Goal: Task Accomplishment & Management: Manage account settings

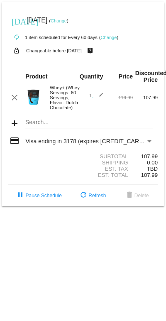
click at [77, 128] on mat-card "[DATE] [DATE] ( Change ) autorenew 1 item scheduled for Every 60 days ( Change …" at bounding box center [83, 104] width 163 height 204
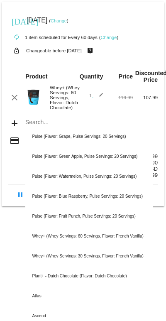
click at [29, 117] on div "Search..." at bounding box center [88, 120] width 127 height 16
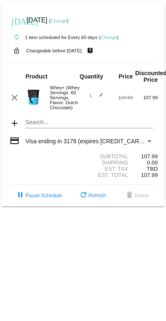
click at [32, 100] on img at bounding box center [33, 97] width 17 height 17
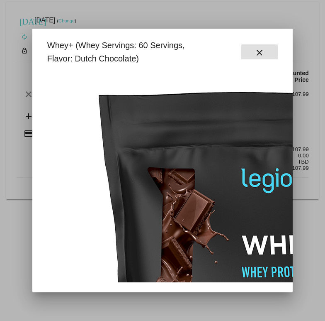
click at [165, 52] on mat-icon "close" at bounding box center [260, 53] width 10 height 10
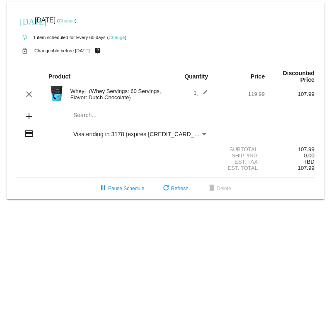
click at [165, 93] on mat-icon "edit" at bounding box center [203, 94] width 10 height 10
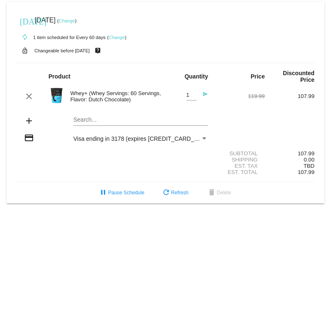
click at [115, 95] on div "Whey+ (Whey Servings: 60 Servings, Flavor: Dutch Chocolate)" at bounding box center [116, 96] width 100 height 12
click at [124, 15] on div "[DATE] [DATE] ( Change )" at bounding box center [166, 20] width 298 height 17
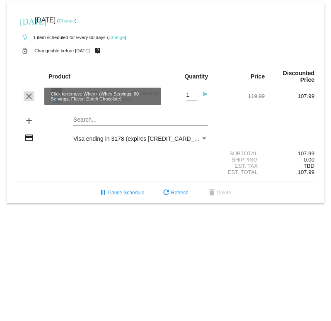
click at [30, 96] on mat-icon "clear" at bounding box center [29, 96] width 10 height 10
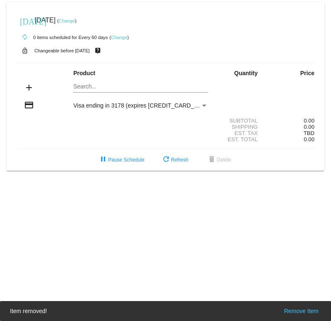
click at [91, 83] on div "Search..." at bounding box center [140, 84] width 135 height 16
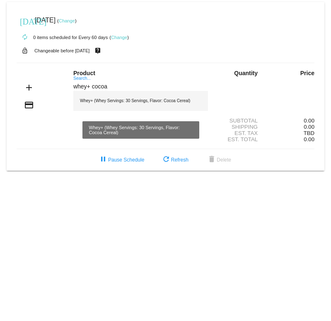
type input "whey+ cocoa"
click at [155, 95] on div "Whey+ (Whey Servings: 30 Servings, Flavor: Cocoa Cereal)" at bounding box center [140, 101] width 135 height 20
